Goal: Task Accomplishment & Management: Use online tool/utility

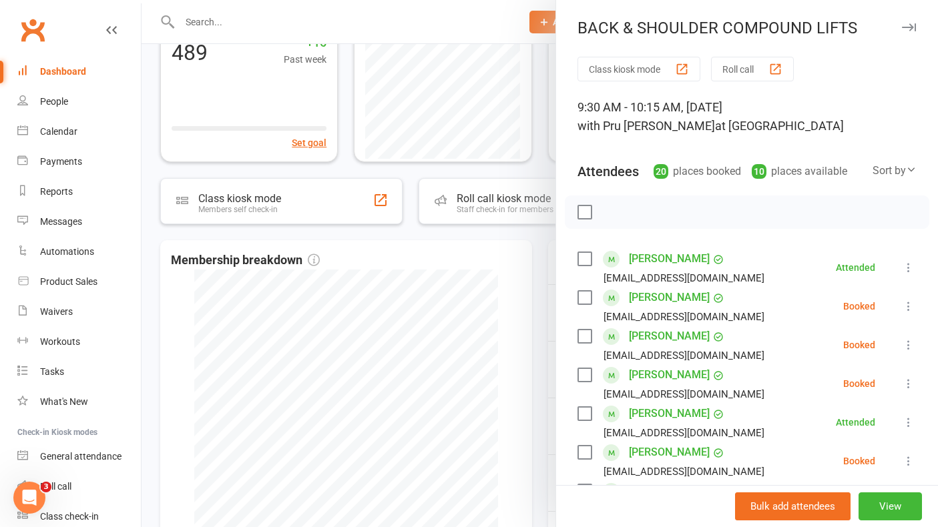
click at [915, 27] on button "button" at bounding box center [908, 27] width 16 height 16
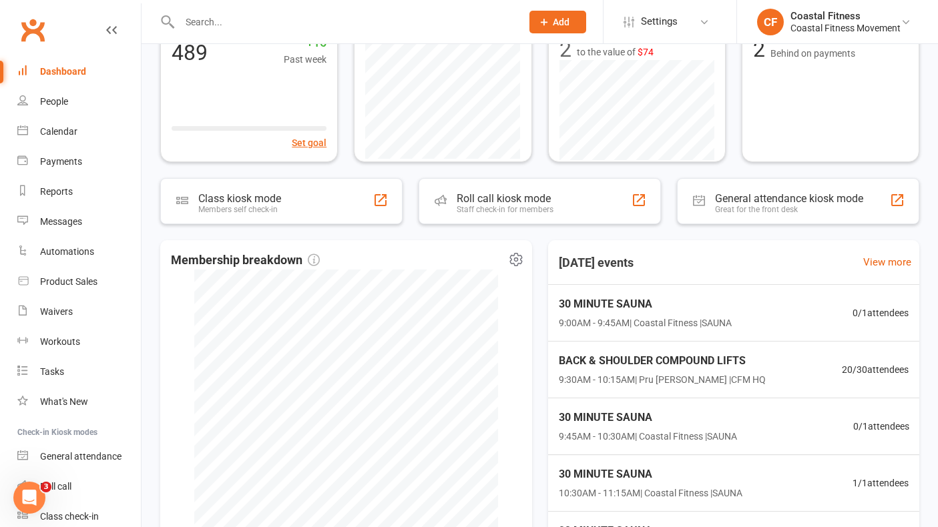
scroll to position [336, 0]
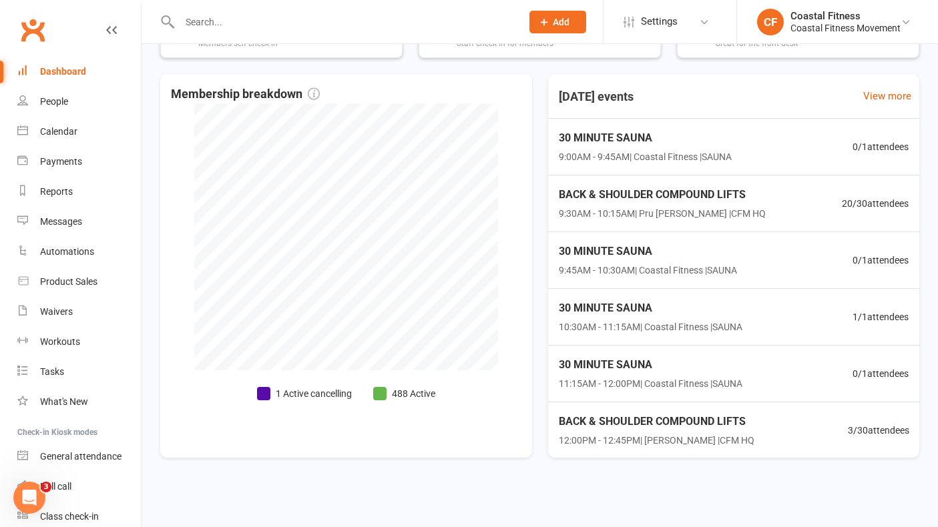
click at [244, 23] on input "text" at bounding box center [344, 22] width 336 height 19
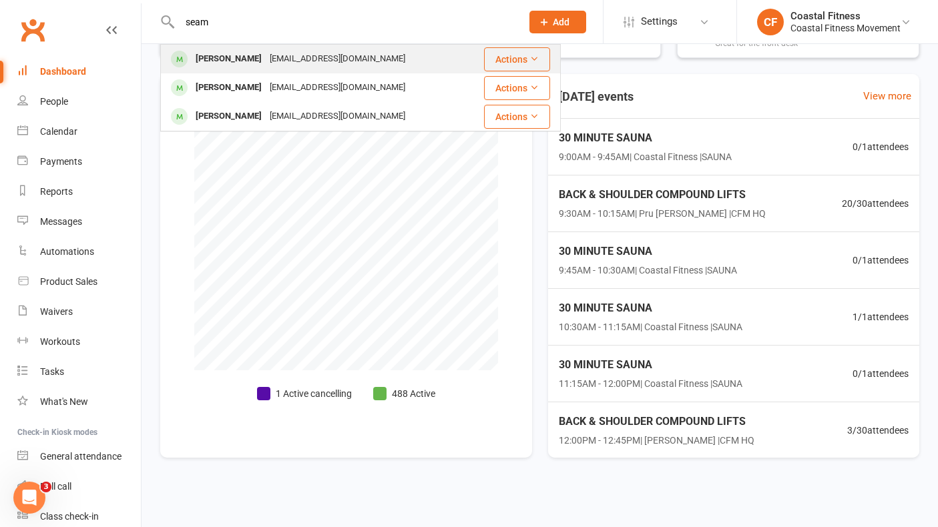
type input "seam"
click at [235, 61] on div "[PERSON_NAME]" at bounding box center [229, 58] width 74 height 19
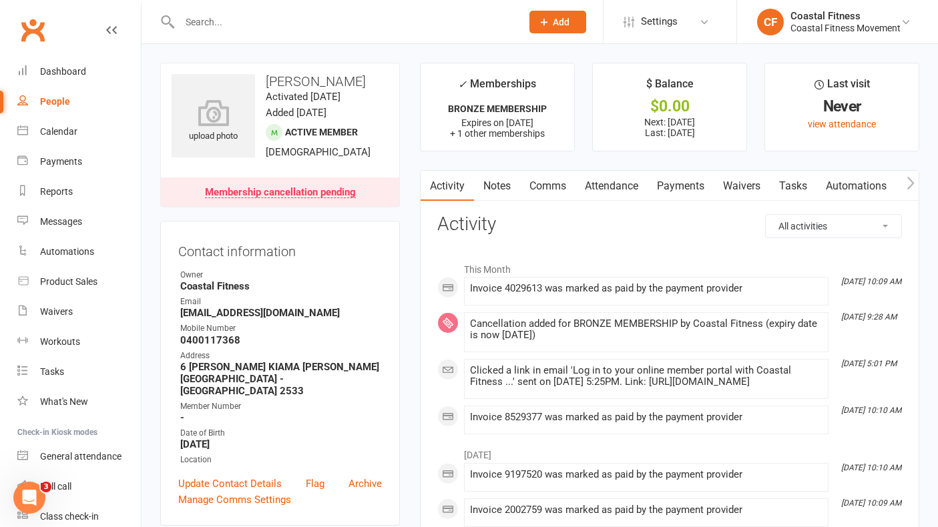
click at [214, 23] on input "text" at bounding box center [344, 22] width 336 height 19
click at [72, 70] on div "Dashboard" at bounding box center [63, 71] width 46 height 11
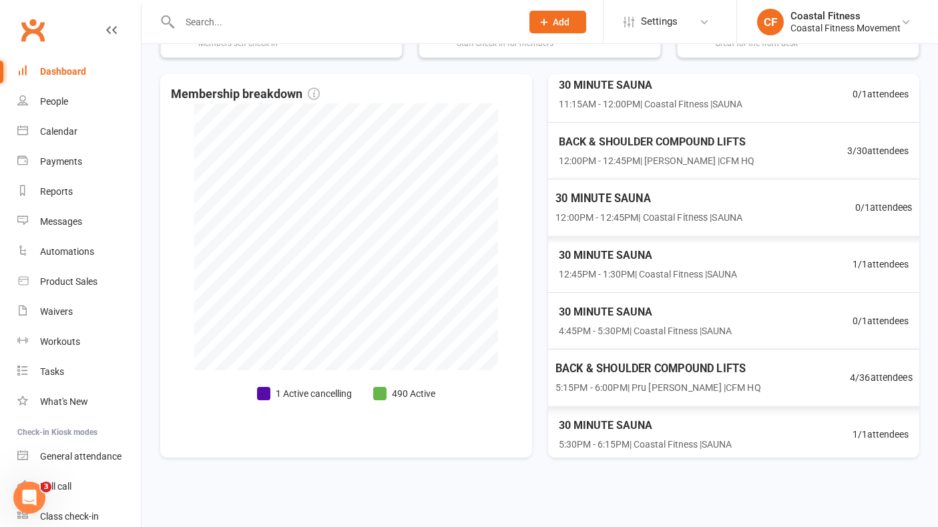
scroll to position [228, 0]
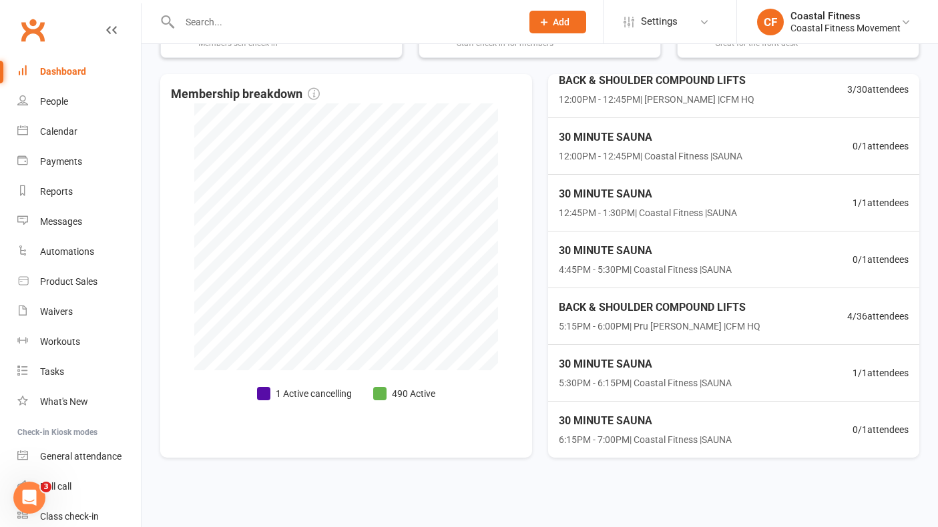
click at [232, 24] on input "text" at bounding box center [344, 22] width 336 height 19
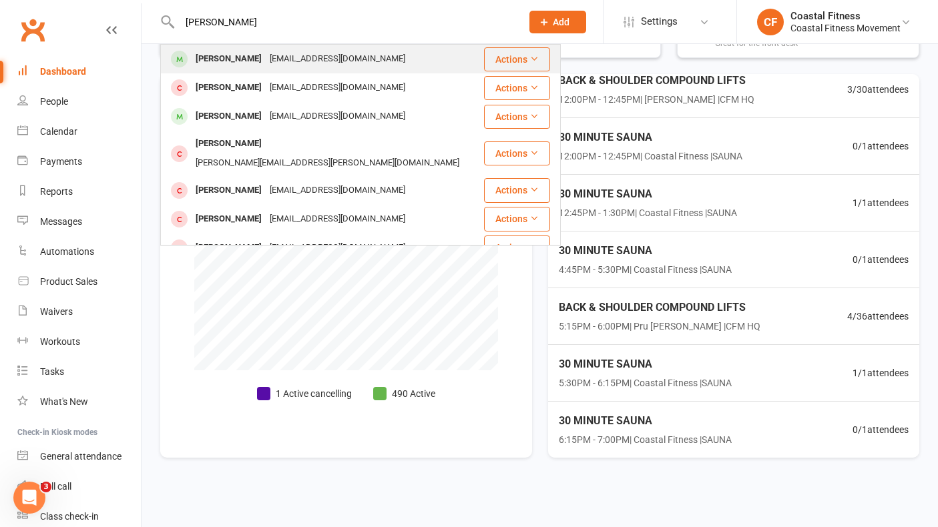
type input "[PERSON_NAME]"
click at [243, 59] on div "[PERSON_NAME]" at bounding box center [229, 58] width 74 height 19
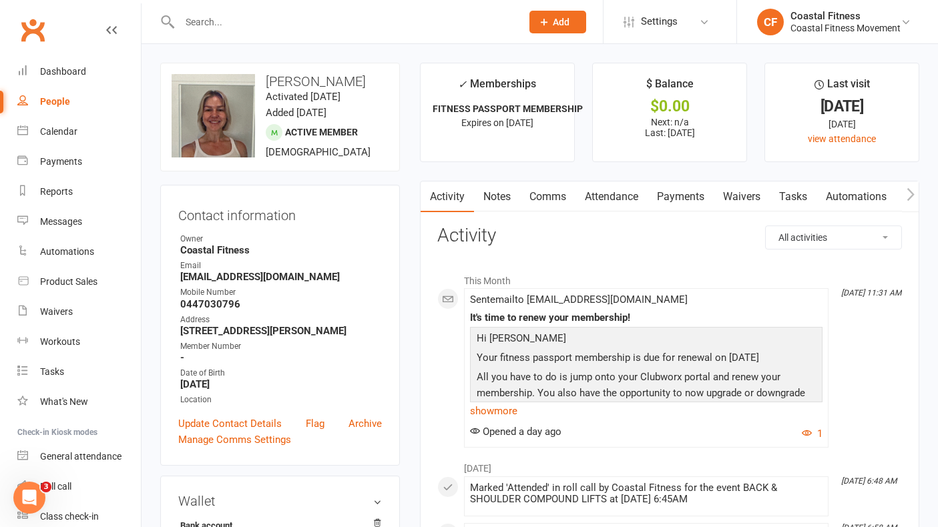
click at [209, 26] on input "text" at bounding box center [344, 22] width 336 height 19
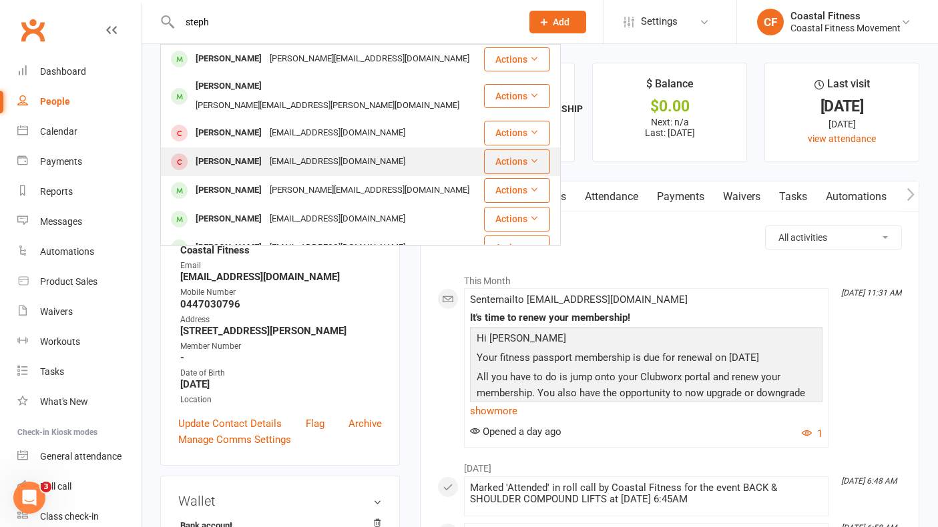
type input "steph"
click at [231, 153] on div "[PERSON_NAME]" at bounding box center [229, 161] width 74 height 19
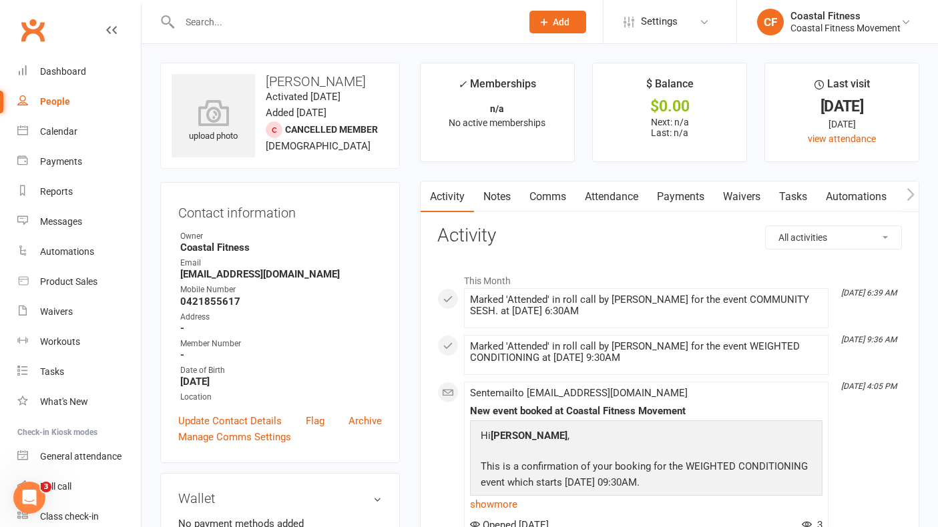
click at [538, 202] on link "Comms" at bounding box center [547, 197] width 55 height 31
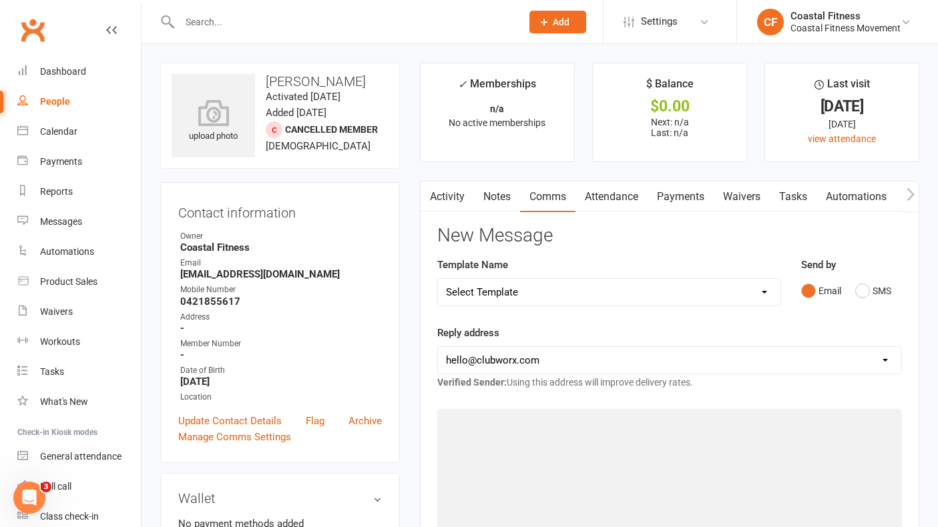
click at [638, 295] on select "Select Template [Email] CFM 7 day trial [SMS] Failure to scan FP [Email] It's t…" at bounding box center [609, 292] width 342 height 27
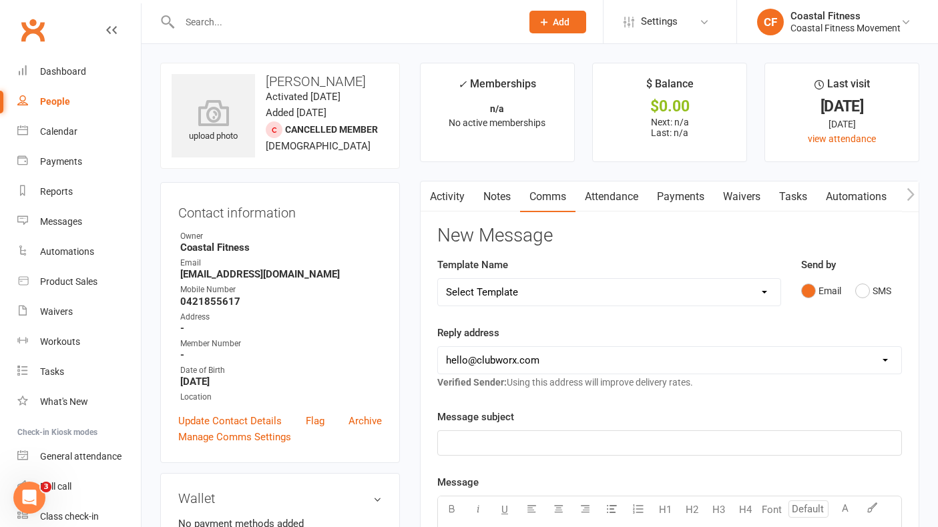
select select "0"
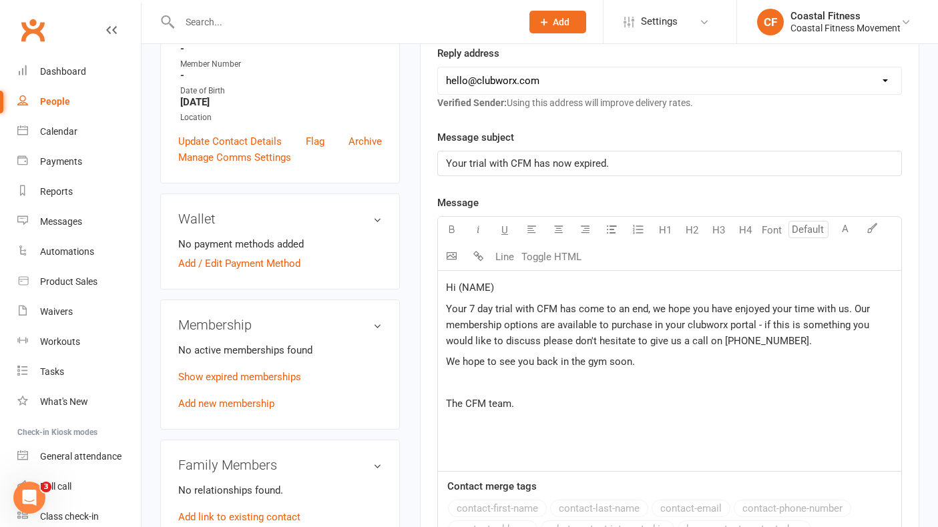
scroll to position [285, 0]
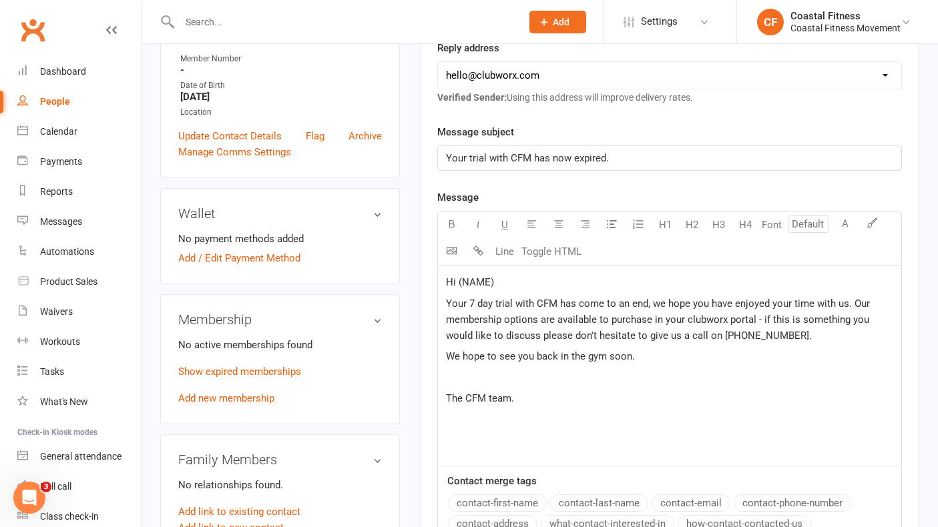
click at [534, 278] on p "Hi (NAME)" at bounding box center [669, 282] width 447 height 16
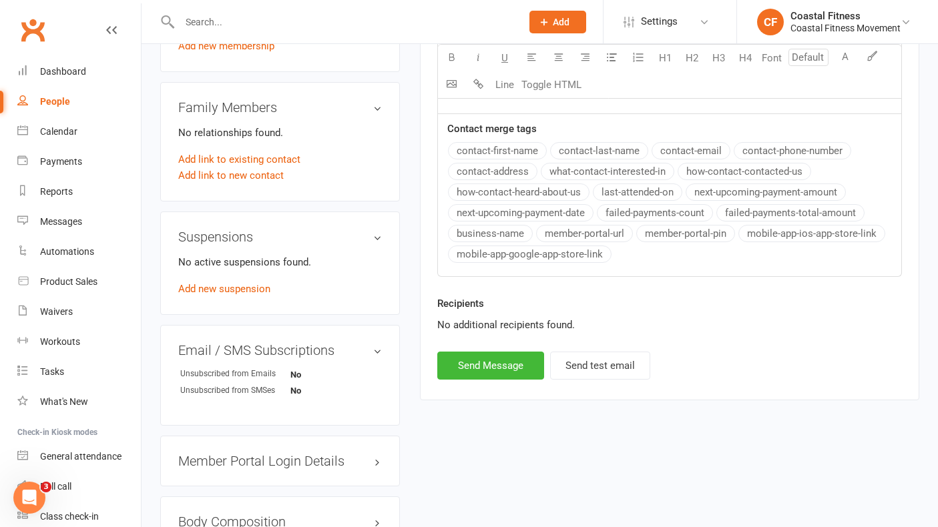
scroll to position [655, 0]
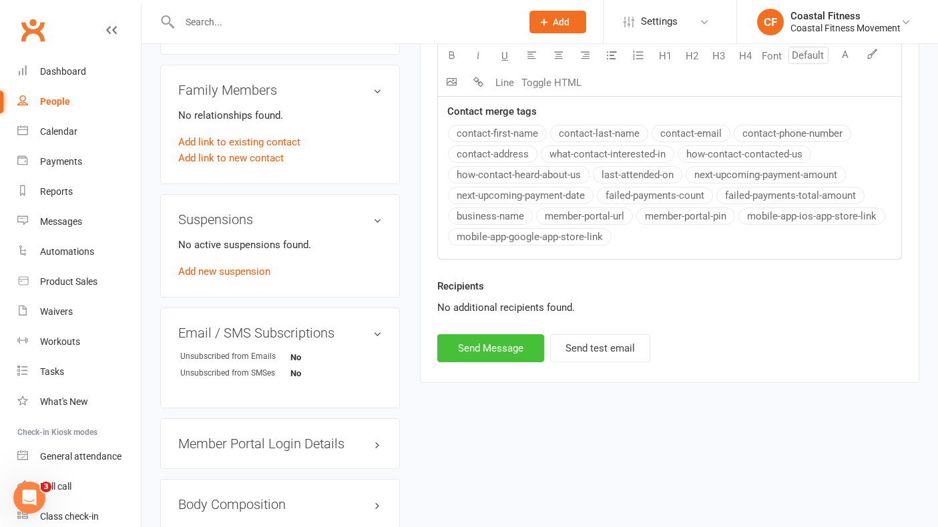
click at [513, 349] on button "Send Message" at bounding box center [490, 348] width 107 height 28
select select
click at [214, 20] on input "text" at bounding box center [344, 22] width 336 height 19
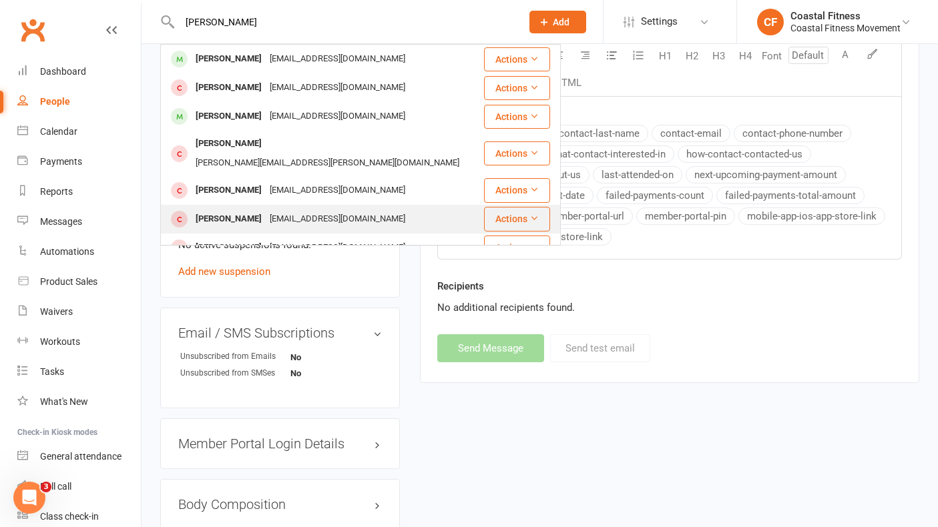
type input "[PERSON_NAME]"
click at [239, 210] on div "[PERSON_NAME]" at bounding box center [229, 219] width 74 height 19
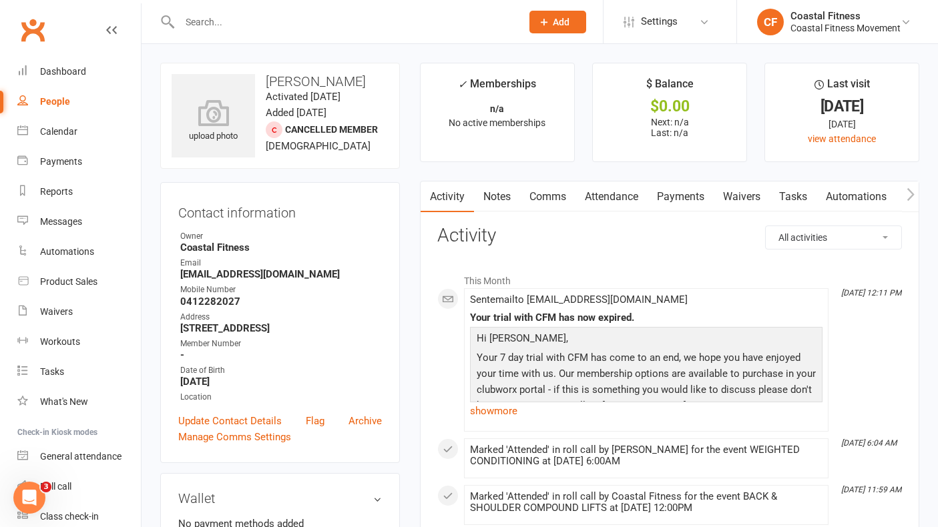
click at [204, 23] on input "text" at bounding box center [344, 22] width 336 height 19
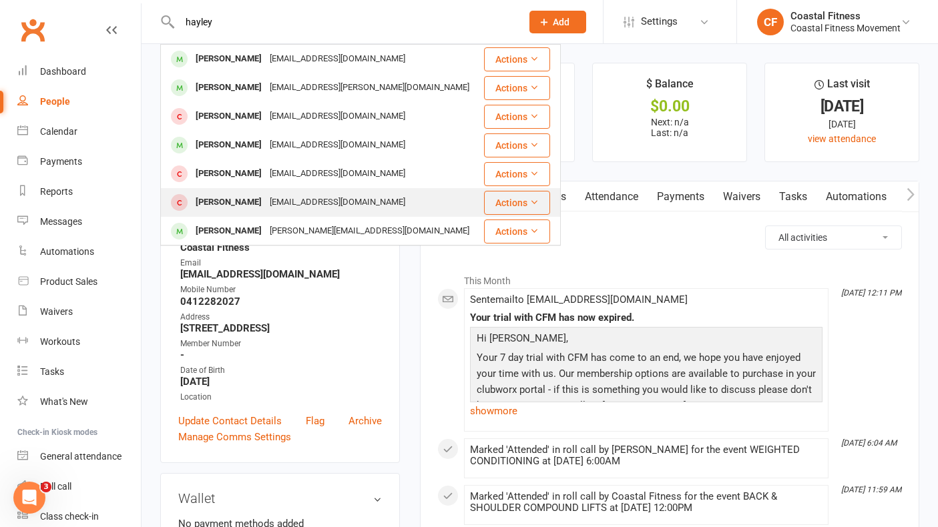
type input "hayley"
click at [219, 206] on div "[PERSON_NAME]" at bounding box center [229, 202] width 74 height 19
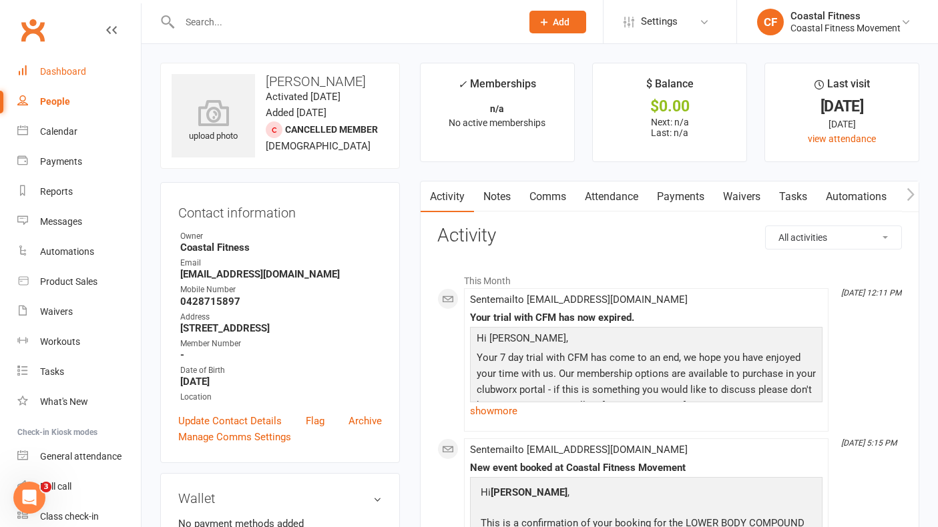
click at [65, 75] on div "Dashboard" at bounding box center [63, 71] width 46 height 11
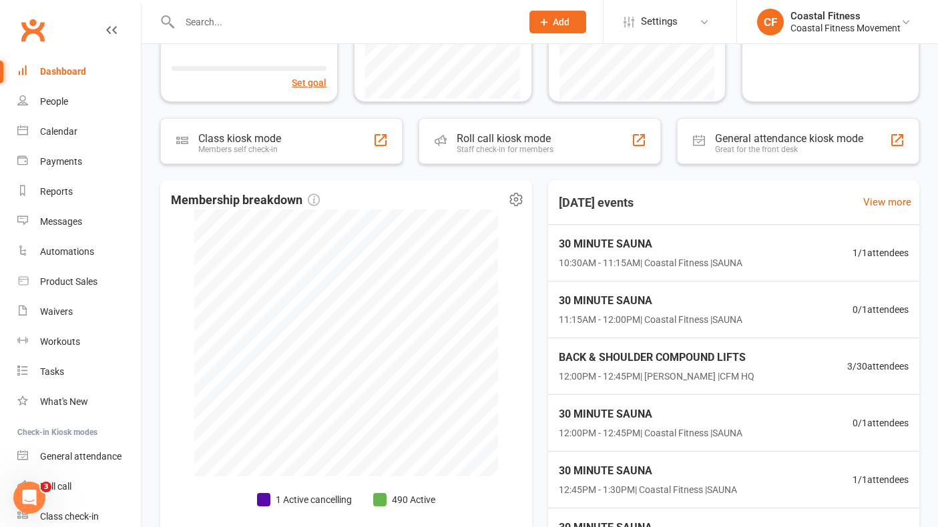
scroll to position [234, 0]
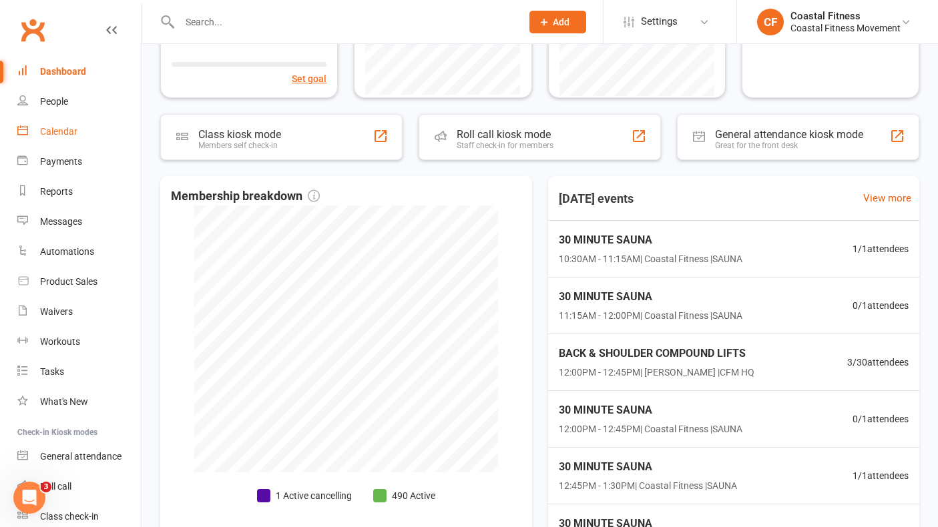
click at [44, 135] on div "Calendar" at bounding box center [58, 131] width 37 height 11
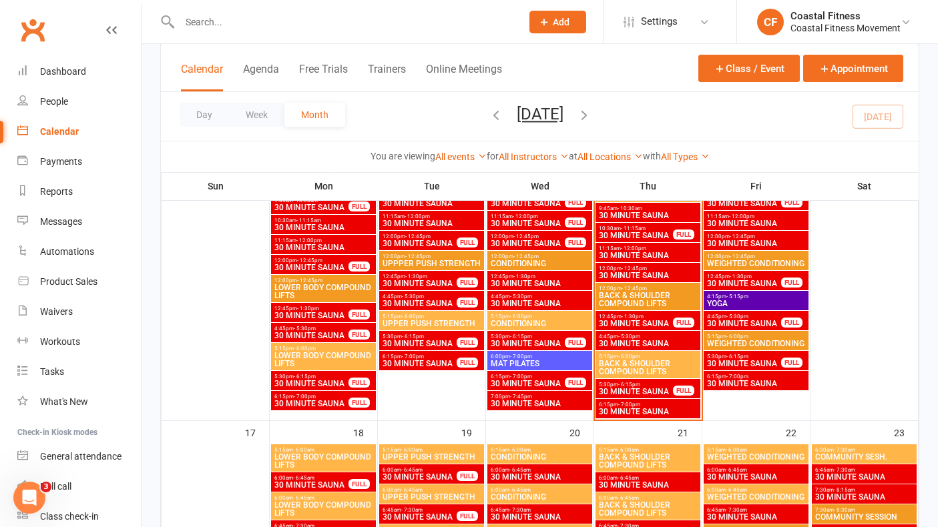
scroll to position [1265, 0]
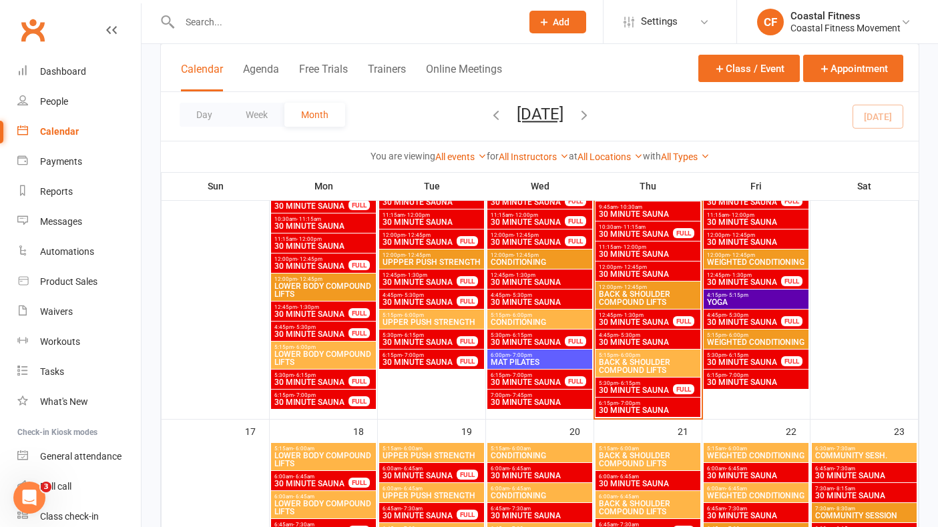
click at [525, 356] on span "- 7:00pm" at bounding box center [521, 355] width 22 height 6
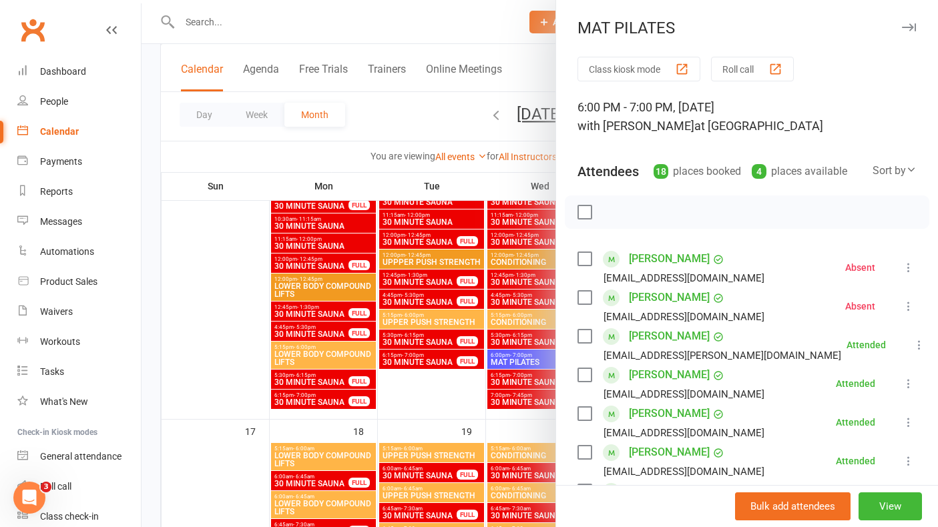
click at [909, 24] on icon "button" at bounding box center [909, 27] width 14 height 8
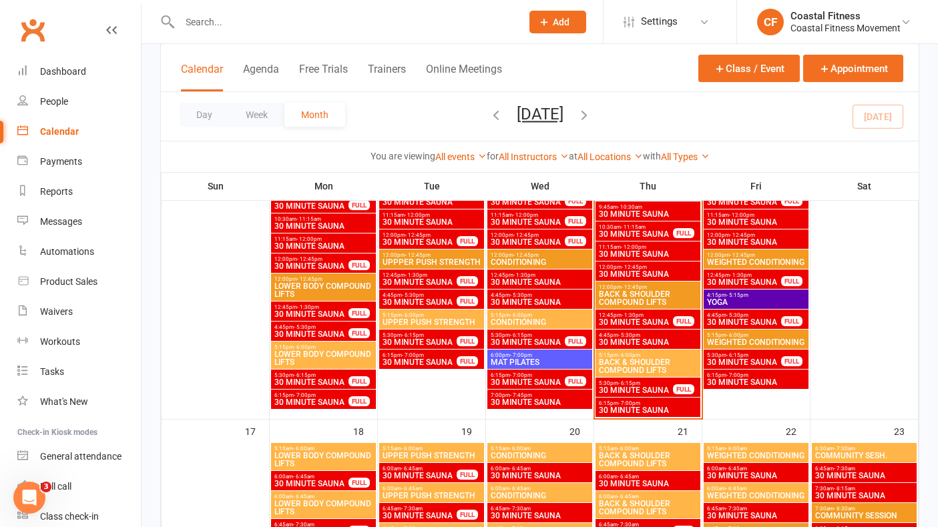
click at [521, 375] on span "- 7:00pm" at bounding box center [521, 375] width 22 height 6
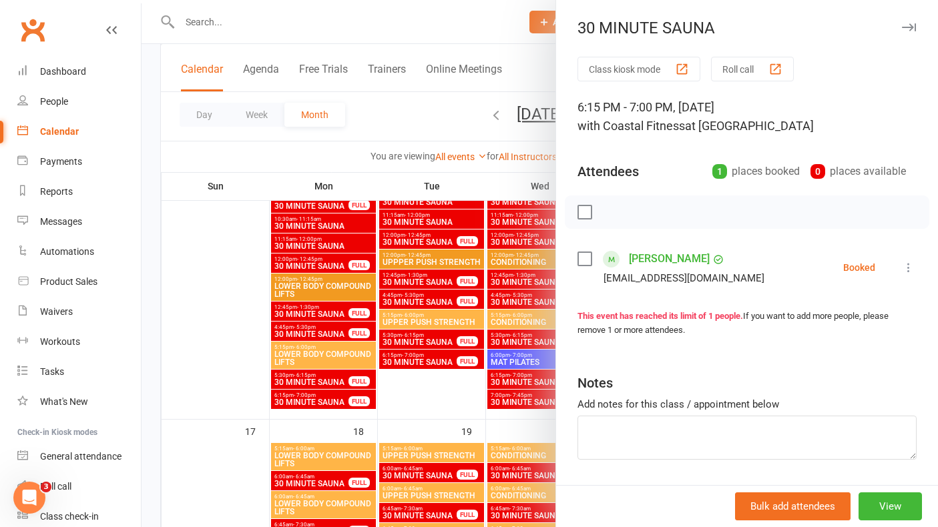
click at [916, 19] on div "30 MINUTE SAUNA" at bounding box center [747, 28] width 382 height 19
click at [911, 270] on icon at bounding box center [908, 267] width 13 height 13
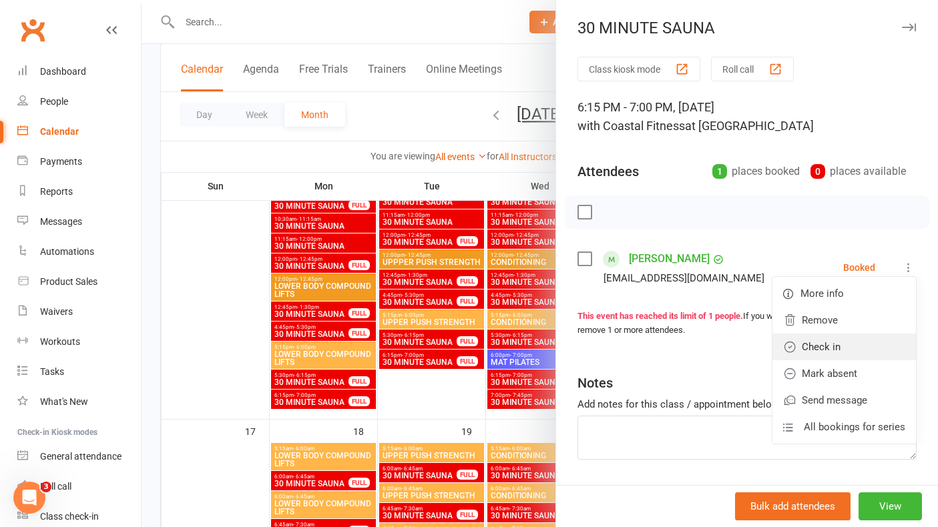
click at [853, 352] on link "Check in" at bounding box center [843, 347] width 143 height 27
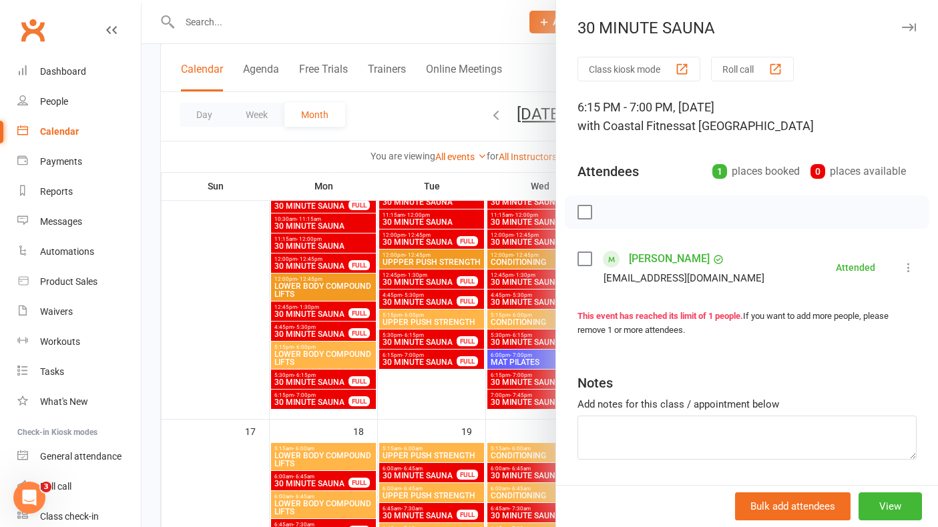
click at [904, 27] on icon "button" at bounding box center [909, 27] width 14 height 8
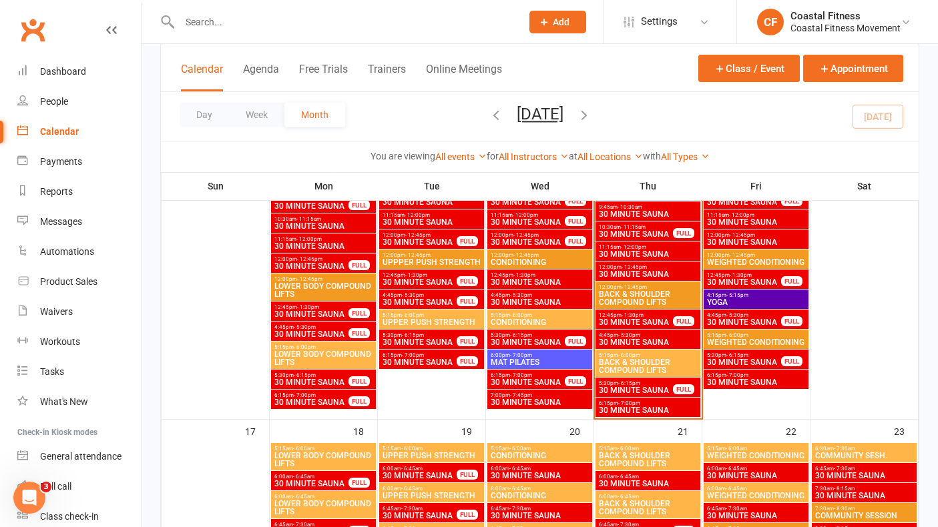
click at [554, 400] on span "30 MINUTE SAUNA" at bounding box center [539, 402] width 99 height 8
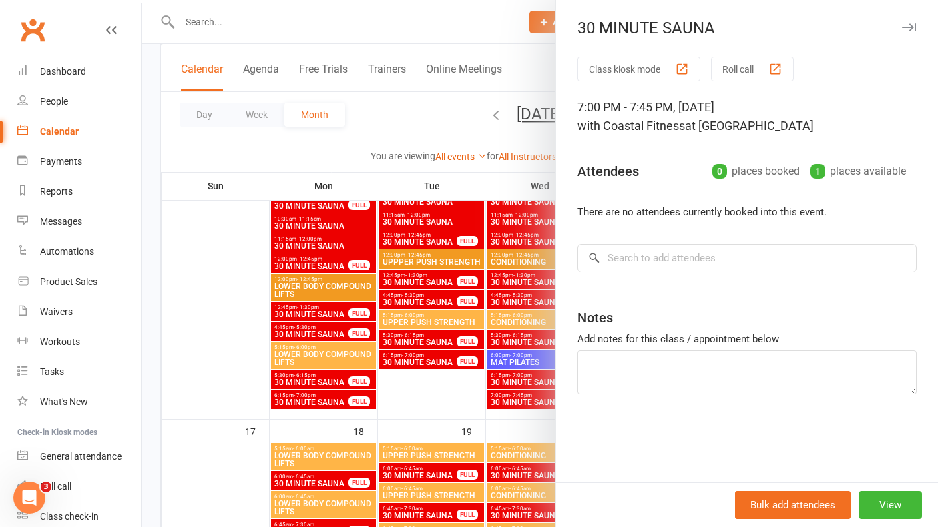
click at [911, 27] on icon "button" at bounding box center [909, 27] width 14 height 8
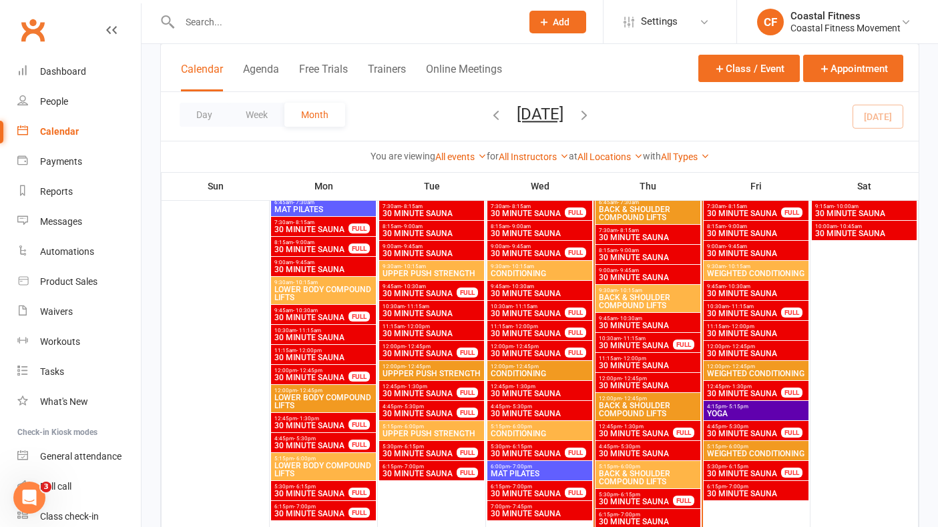
scroll to position [1179, 0]
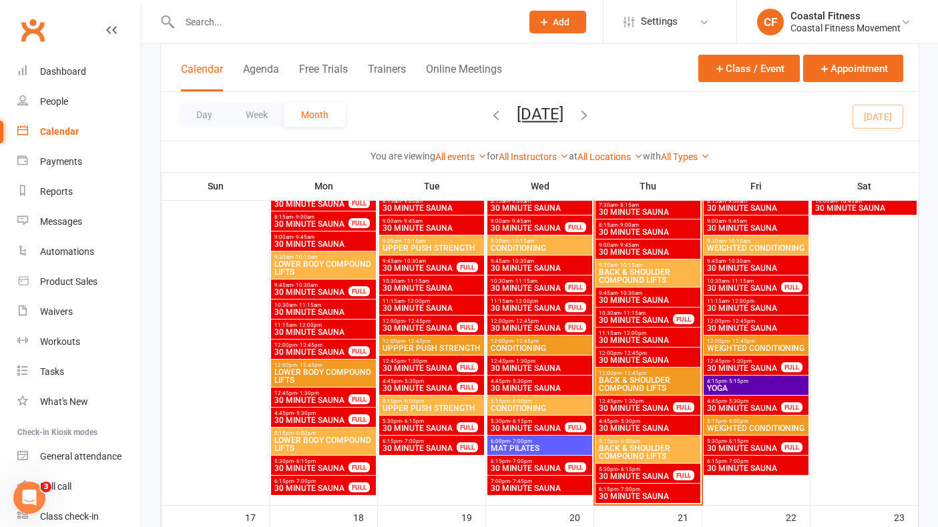
click at [663, 332] on span "11:15am - 12:00pm" at bounding box center [647, 333] width 99 height 6
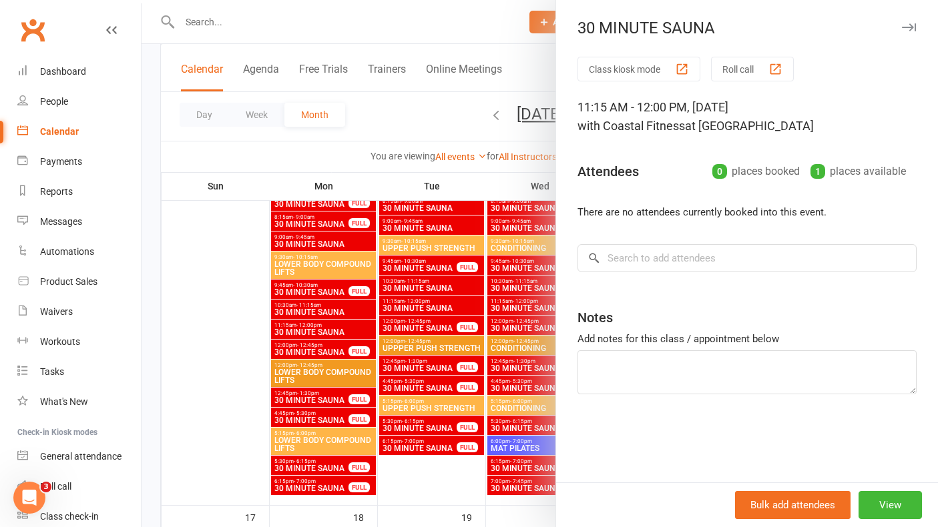
click at [909, 17] on div "30 MINUTE SAUNA Class kiosk mode Roll call 11:15 AM - 12:00 PM, [DATE] with Coa…" at bounding box center [746, 263] width 382 height 527
click at [909, 23] on icon "button" at bounding box center [909, 27] width 14 height 8
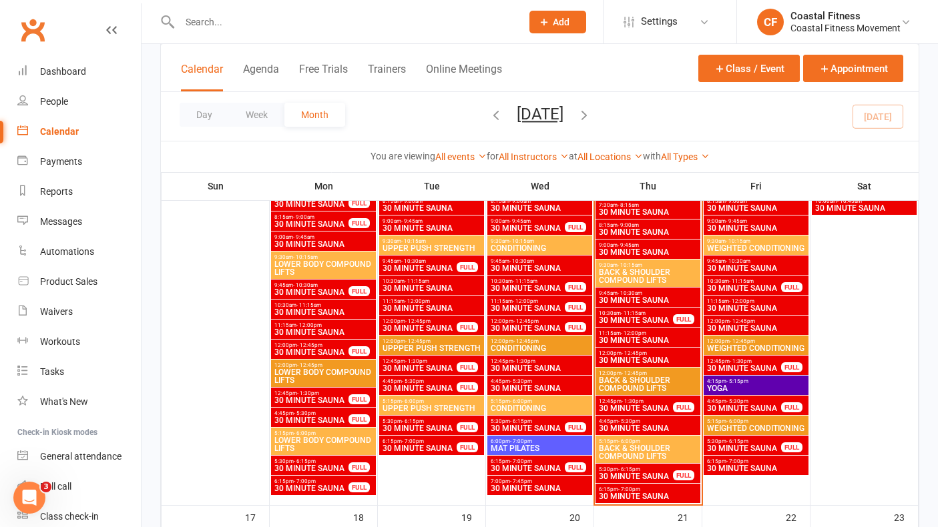
click at [652, 351] on span "12:00pm - 12:45pm" at bounding box center [647, 353] width 99 height 6
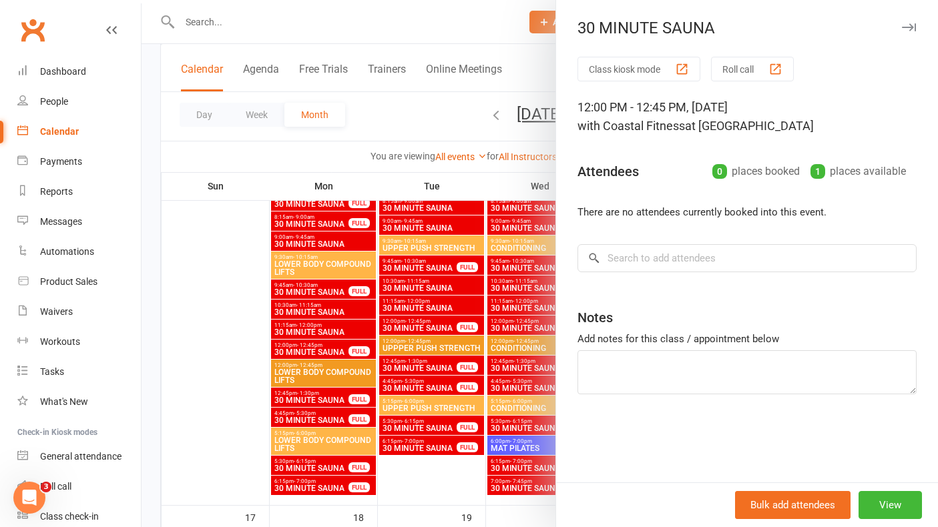
click at [909, 28] on icon "button" at bounding box center [909, 27] width 14 height 8
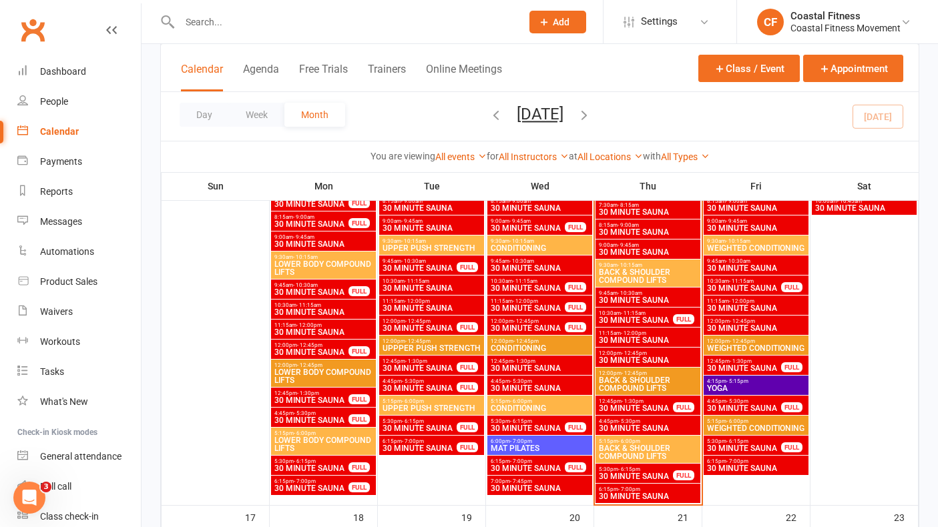
click at [629, 404] on span "30 MINUTE SAUNA" at bounding box center [635, 408] width 75 height 8
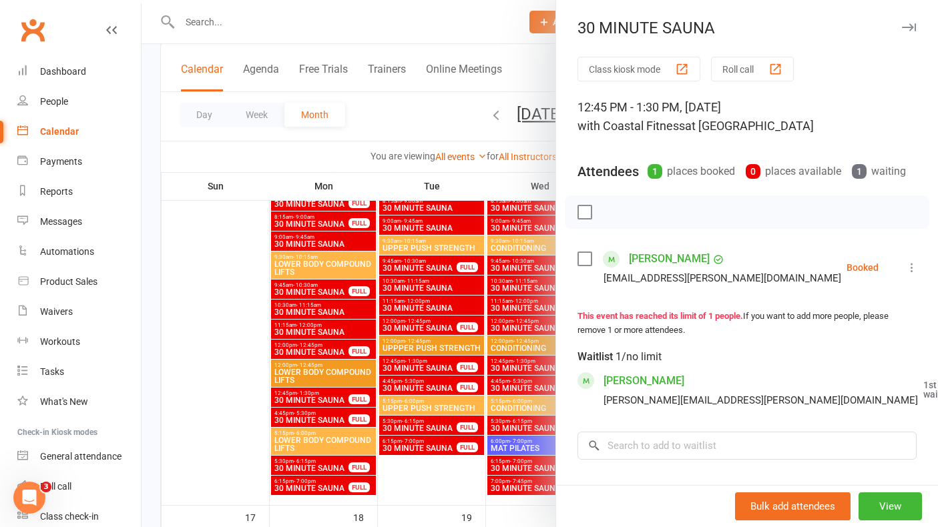
click at [910, 26] on icon "button" at bounding box center [909, 27] width 14 height 8
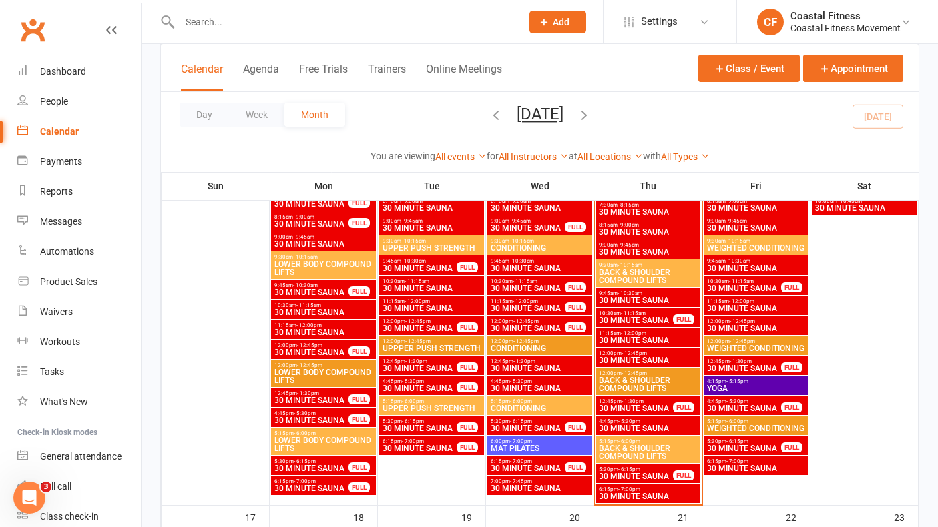
click at [632, 374] on span "- 12:45pm" at bounding box center [633, 373] width 25 height 6
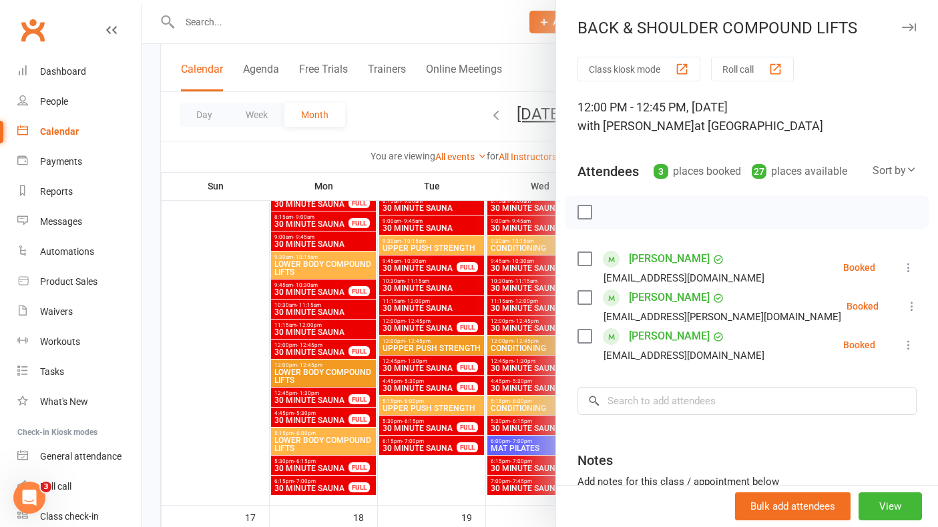
click at [908, 27] on icon "button" at bounding box center [909, 27] width 14 height 8
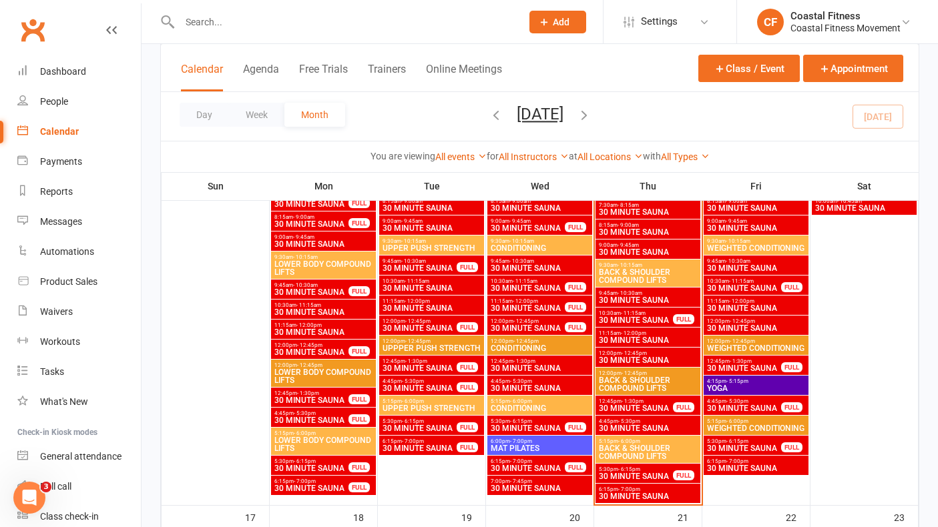
click at [639, 472] on span "30 MINUTE SAUNA" at bounding box center [635, 476] width 75 height 8
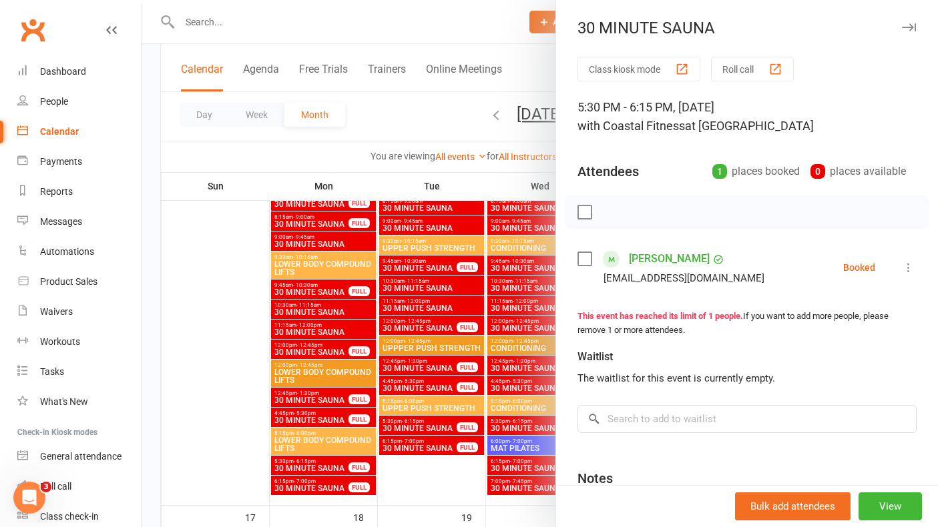
click at [908, 26] on icon "button" at bounding box center [909, 27] width 14 height 8
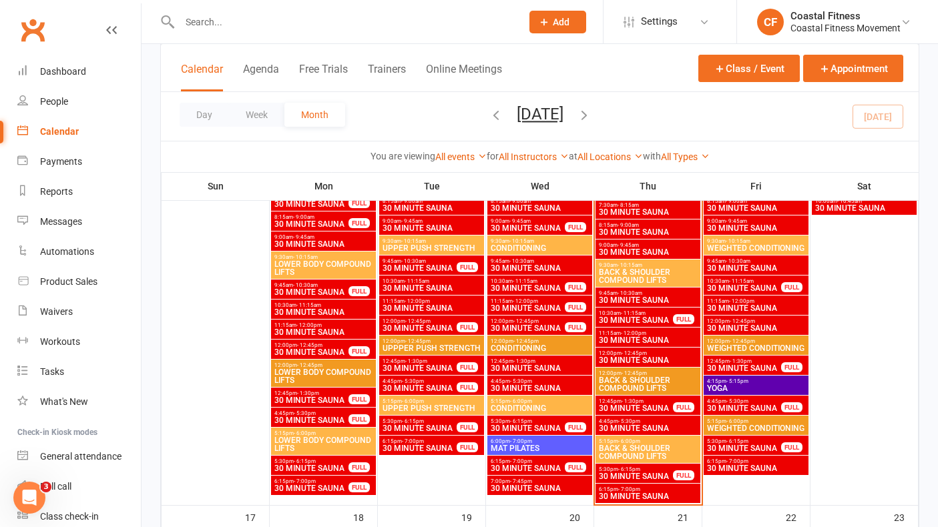
click at [628, 493] on span "30 MINUTE SAUNA" at bounding box center [647, 497] width 99 height 8
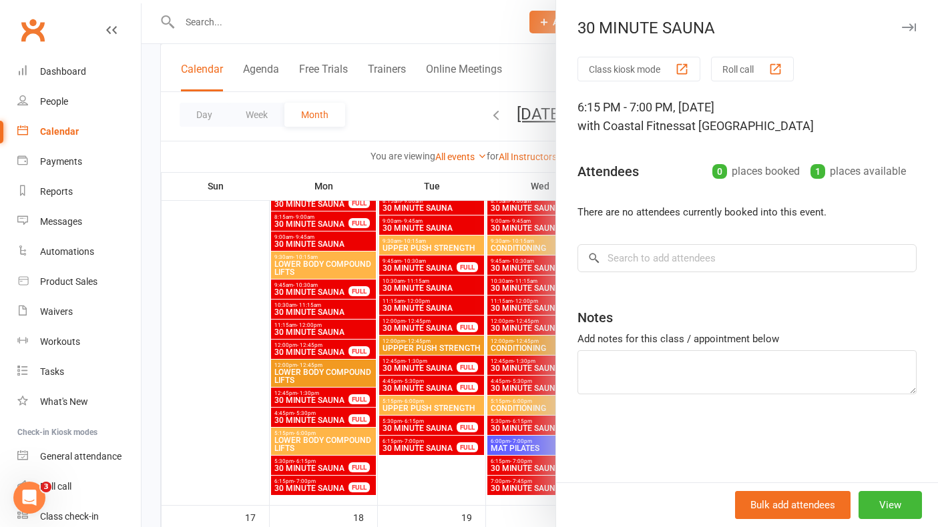
click at [910, 31] on button "button" at bounding box center [908, 27] width 16 height 16
